Goal: Check status: Check status

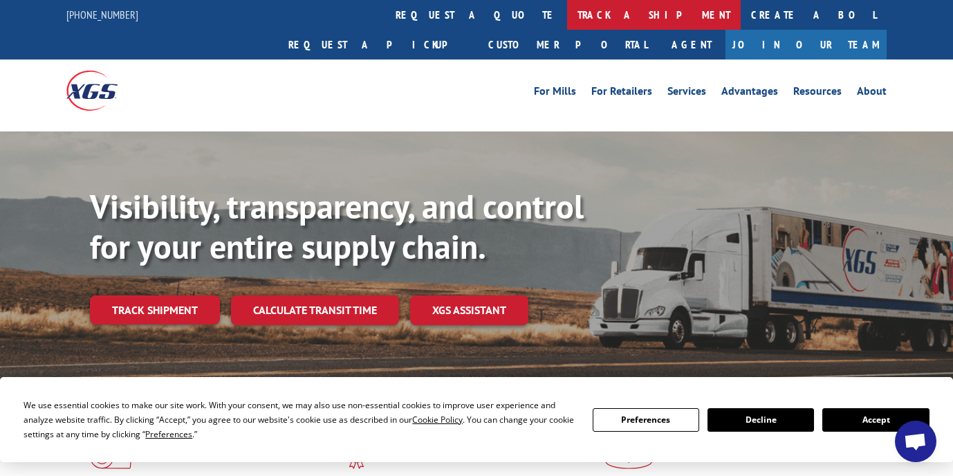
click at [567, 15] on link "track a shipment" at bounding box center [654, 15] width 174 height 30
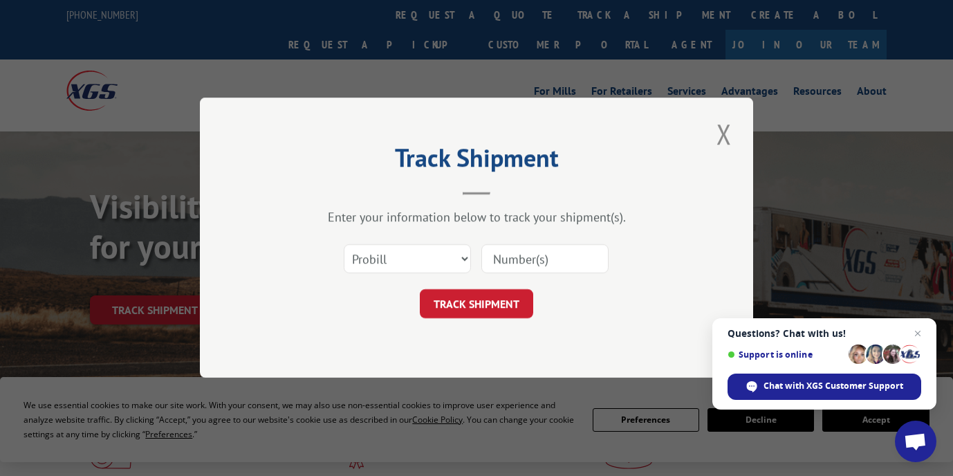
click at [474, 261] on div "Select category... Probill BOL PO" at bounding box center [476, 260] width 415 height 46
click at [461, 261] on select "Select category... Probill BOL PO" at bounding box center [407, 259] width 127 height 29
select select "po"
click at [344, 245] on select "Select category... Probill BOL PO" at bounding box center [407, 259] width 127 height 29
click at [496, 268] on input at bounding box center [544, 259] width 127 height 29
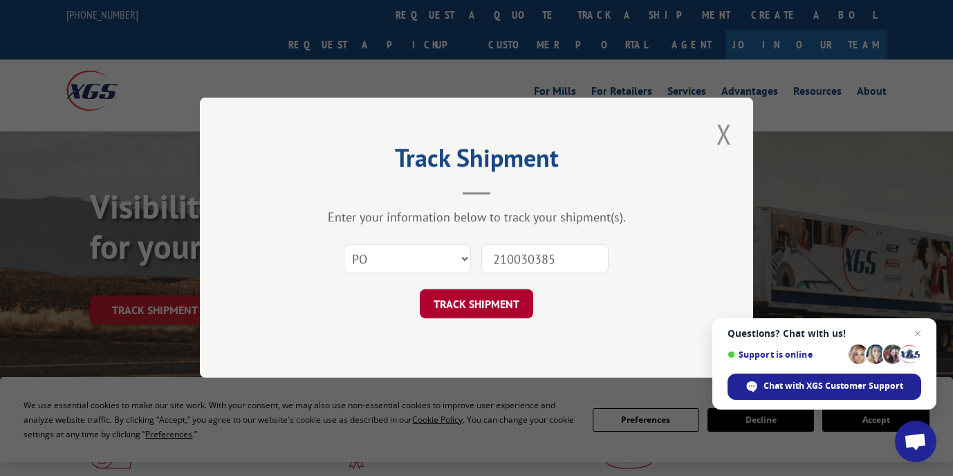
type input "210030385"
click at [473, 295] on button "TRACK SHIPMENT" at bounding box center [476, 304] width 113 height 29
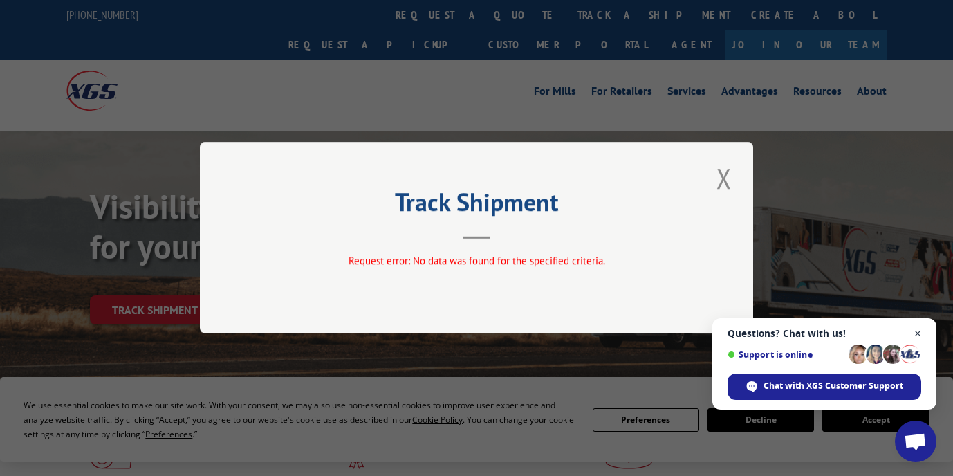
click at [918, 329] on span "Open chat" at bounding box center [917, 333] width 17 height 17
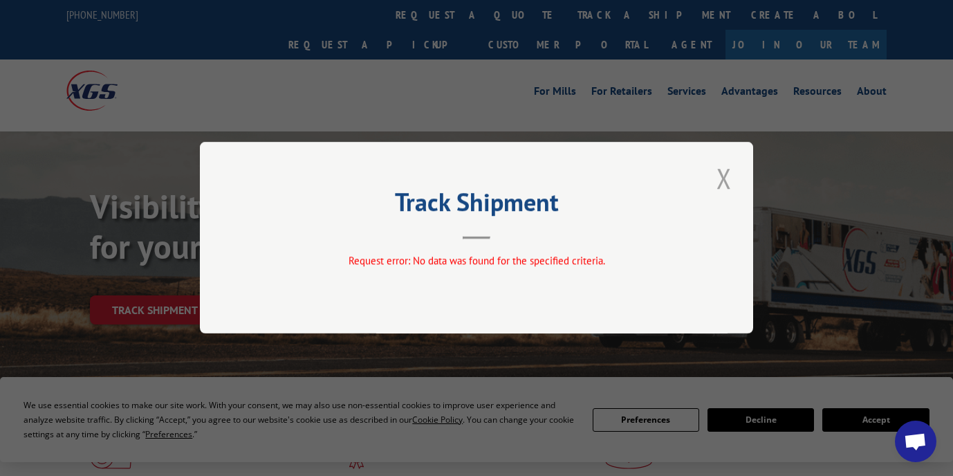
click at [721, 169] on button "Close modal" at bounding box center [724, 178] width 24 height 38
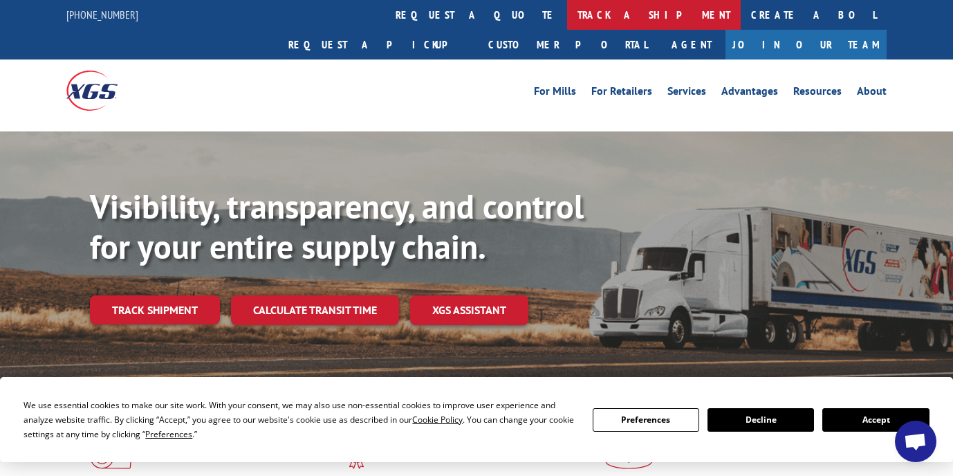
click at [567, 10] on link "track a shipment" at bounding box center [654, 15] width 174 height 30
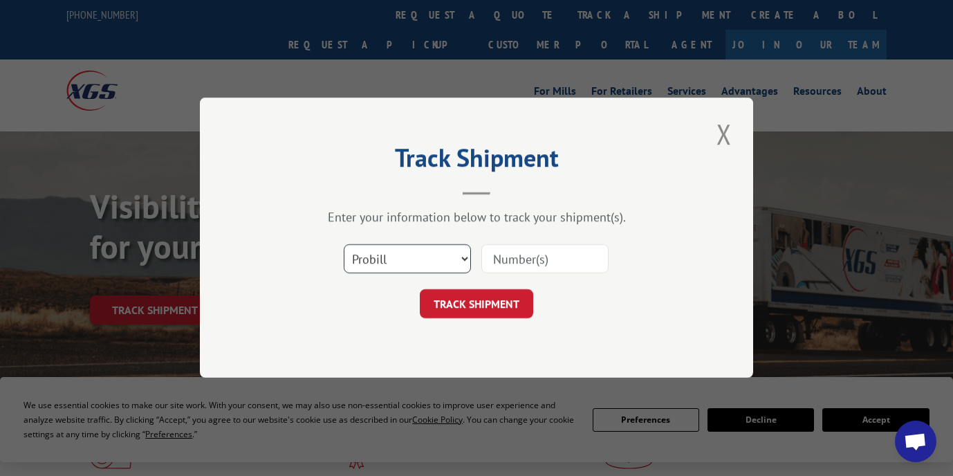
click at [427, 256] on select "Select category... Probill BOL PO" at bounding box center [407, 259] width 127 height 29
select select "bol"
click at [344, 245] on select "Select category... Probill BOL PO" at bounding box center [407, 259] width 127 height 29
click at [514, 258] on input at bounding box center [544, 259] width 127 height 29
type input "523517878"
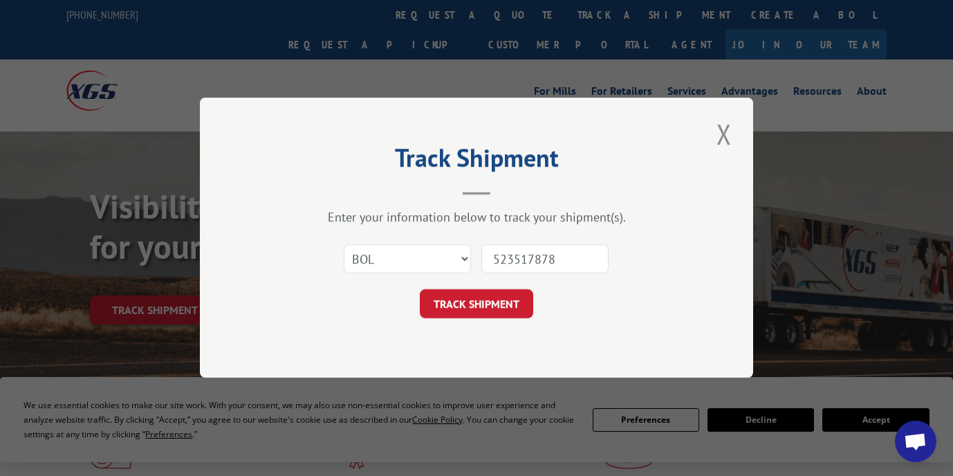
click button "TRACK SHIPMENT" at bounding box center [476, 304] width 113 height 29
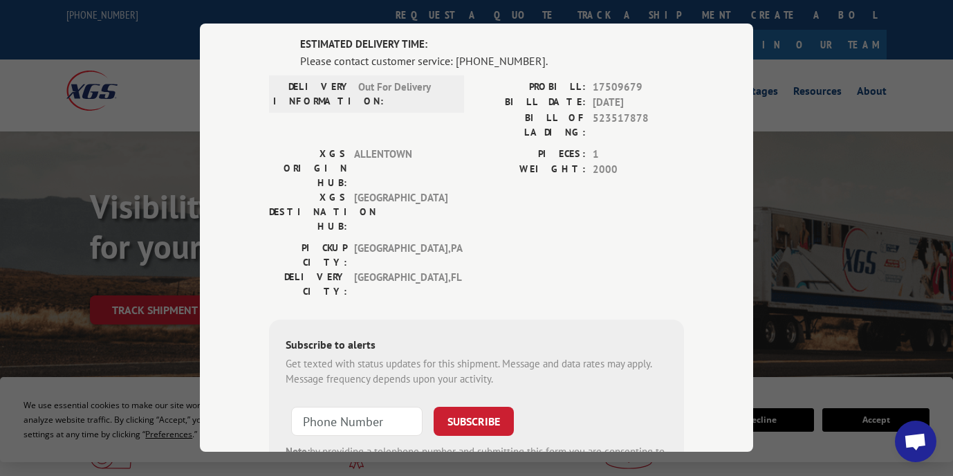
scroll to position [29, 0]
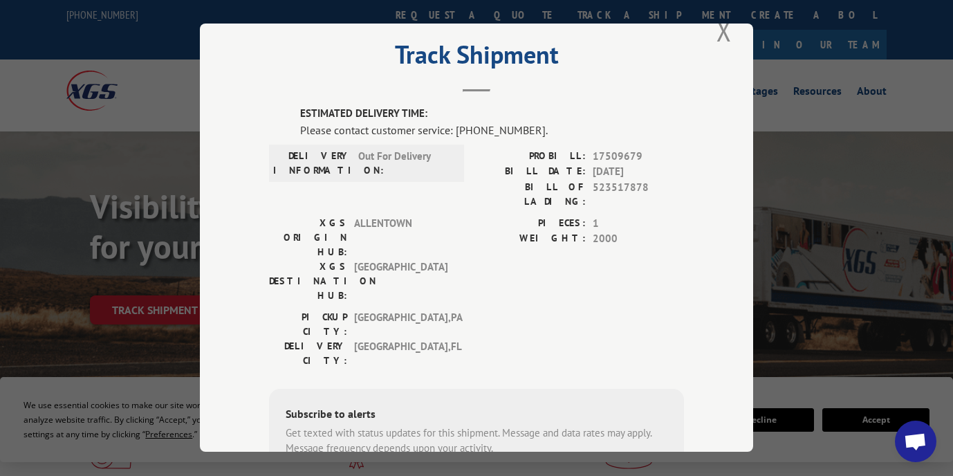
click at [102, 475] on div "Track Shipment ESTIMATED DELIVERY TIME: Please contact customer service: [PHONE…" at bounding box center [476, 238] width 953 height 476
